Goal: Transaction & Acquisition: Purchase product/service

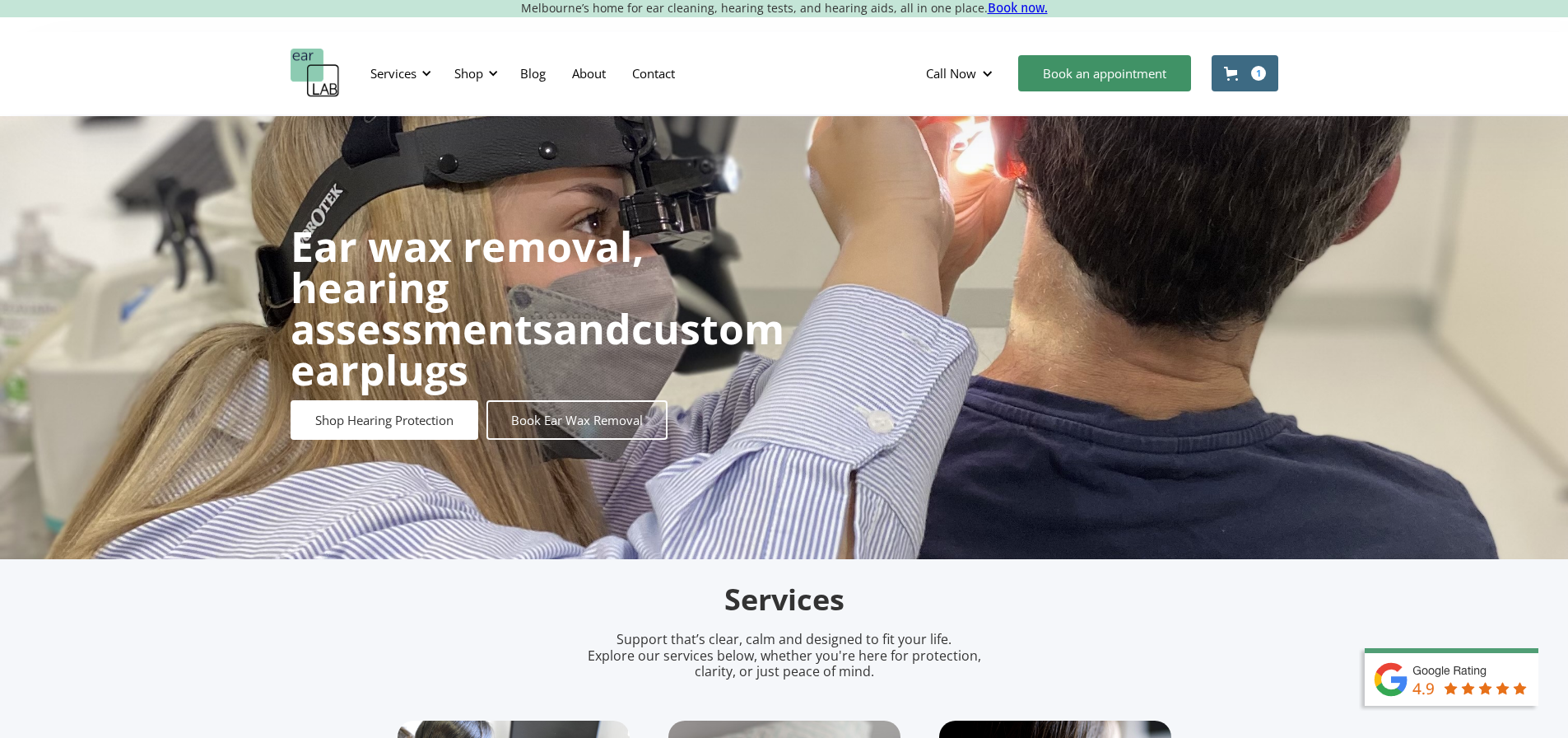
click at [478, 83] on div "Shop" at bounding box center [473, 74] width 59 height 50
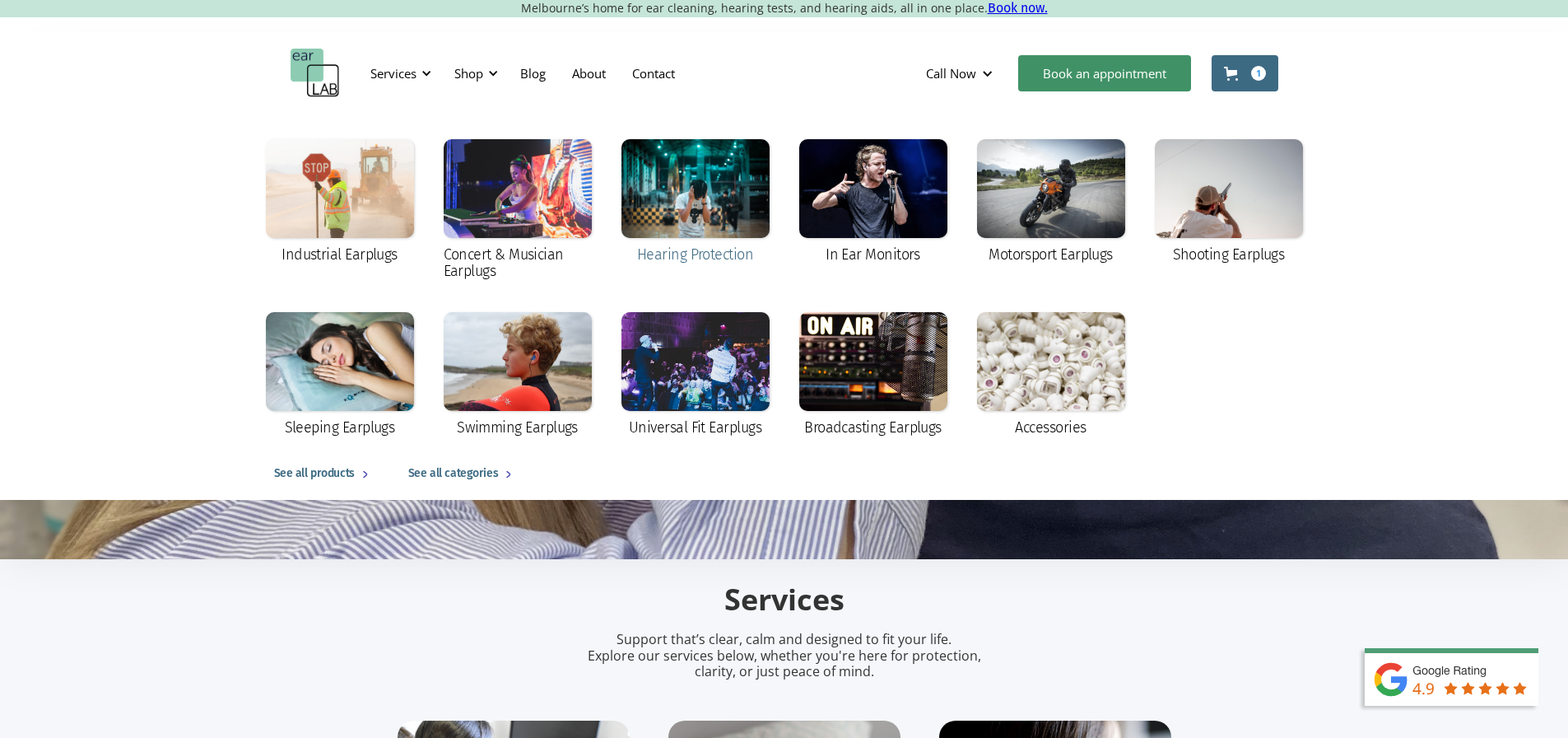
click at [689, 222] on div at bounding box center [695, 188] width 148 height 99
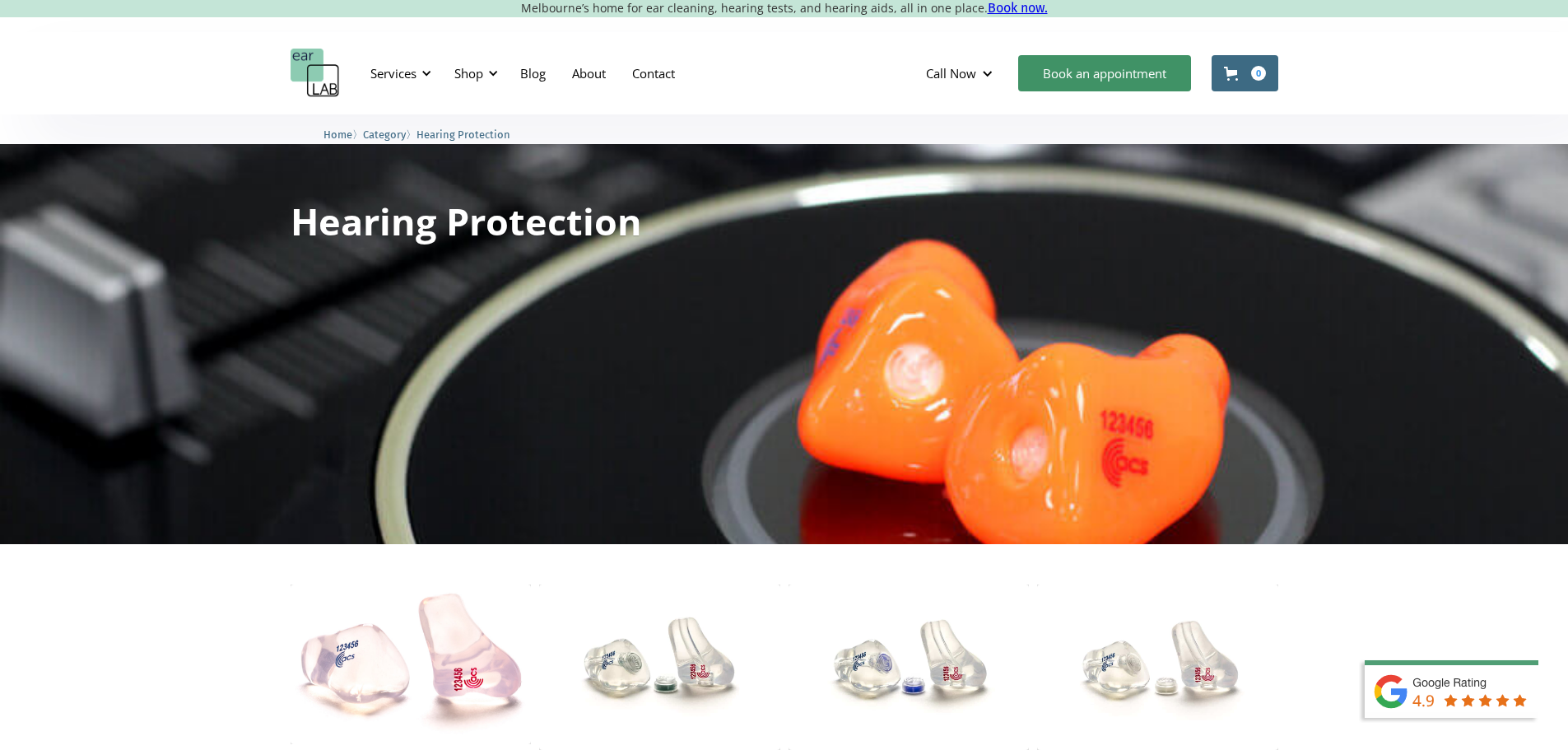
scroll to position [691, 0]
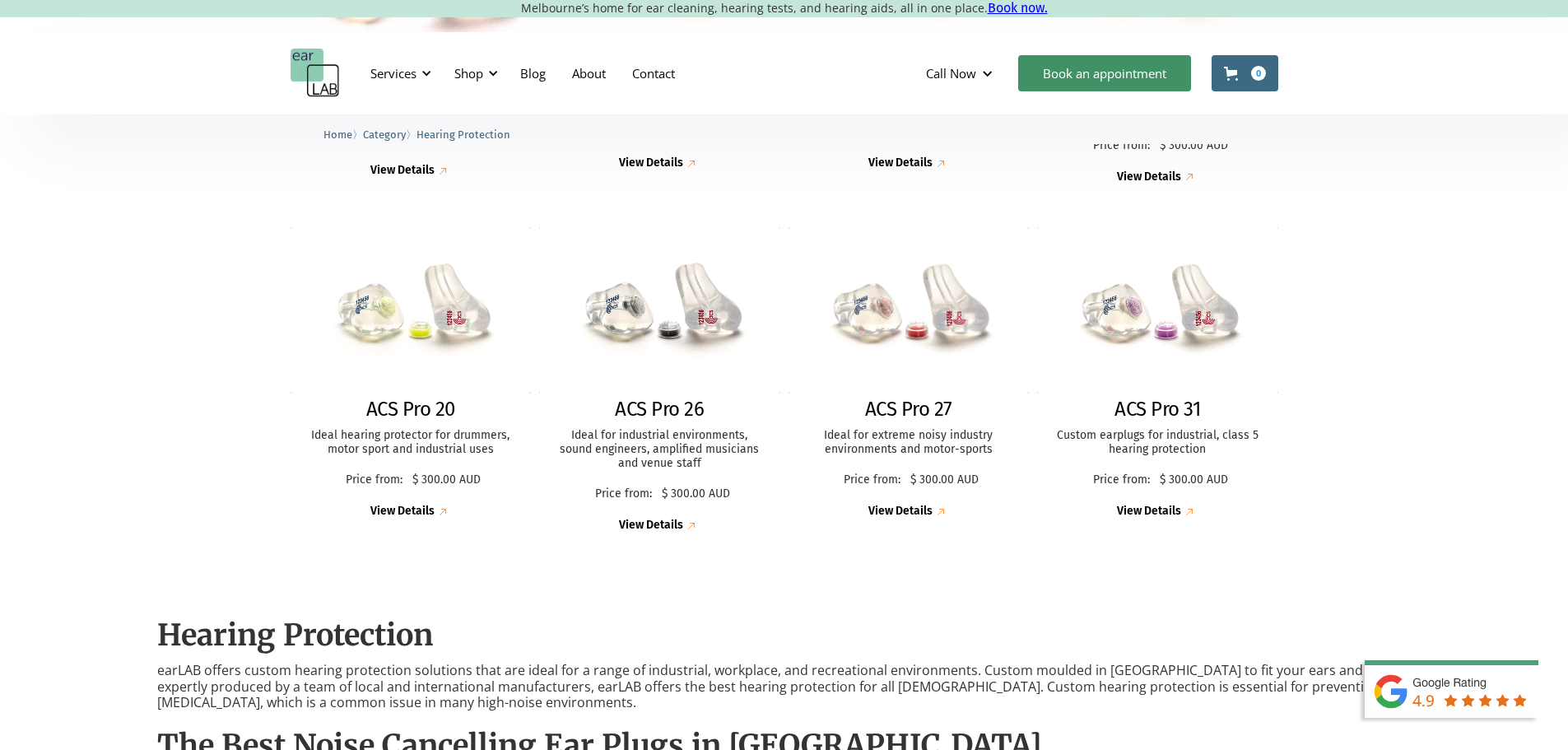
drag, startPoint x: 1578, startPoint y: 193, endPoint x: 1580, endPoint y: 387, distance: 194.0
click at [1188, 329] on img at bounding box center [1158, 310] width 265 height 182
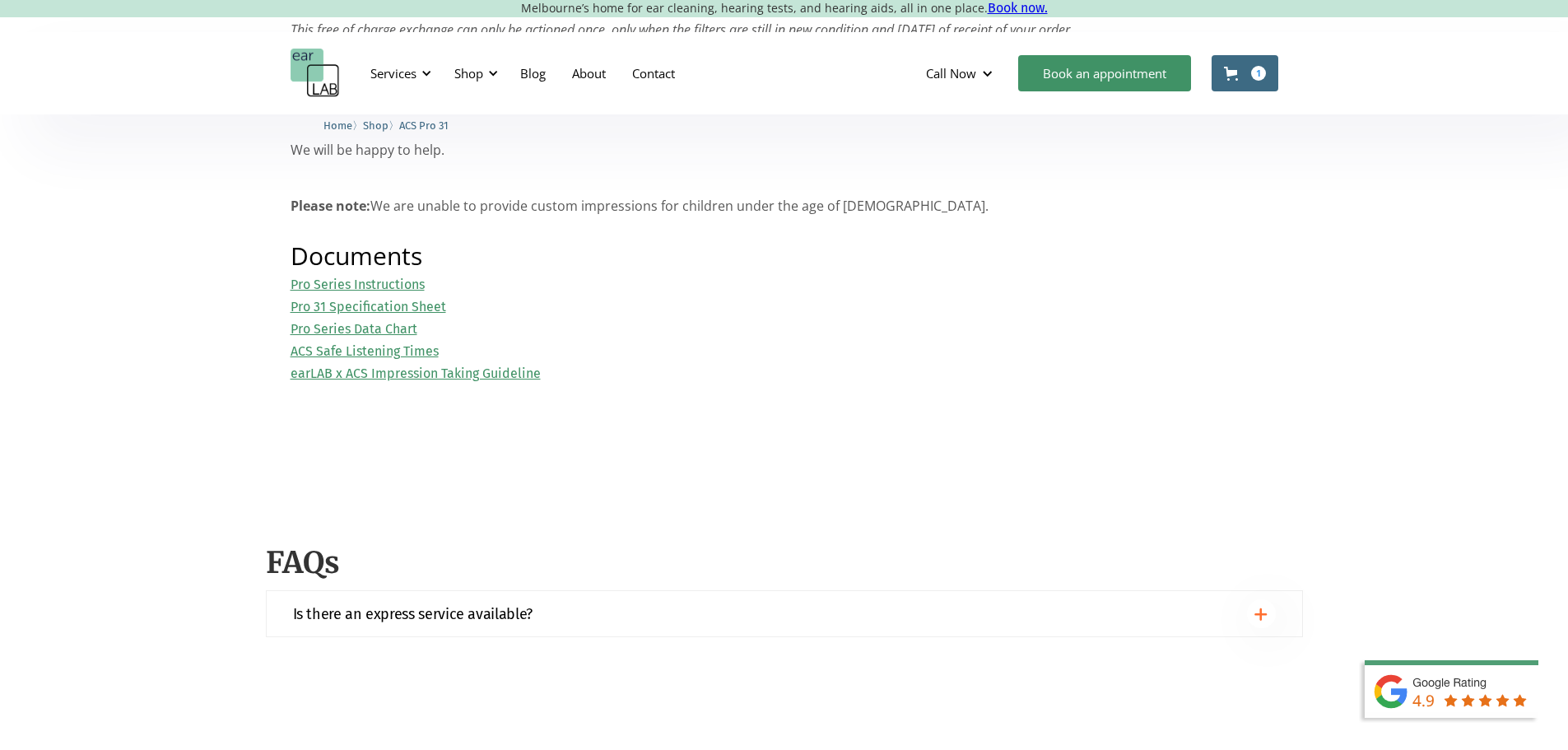
scroll to position [1615, 0]
click at [418, 333] on link "Pro Series Data Chart" at bounding box center [354, 325] width 127 height 16
click at [360, 312] on link "Pro 31 Specification Sheet" at bounding box center [369, 304] width 156 height 16
